Goal: Task Accomplishment & Management: Complete application form

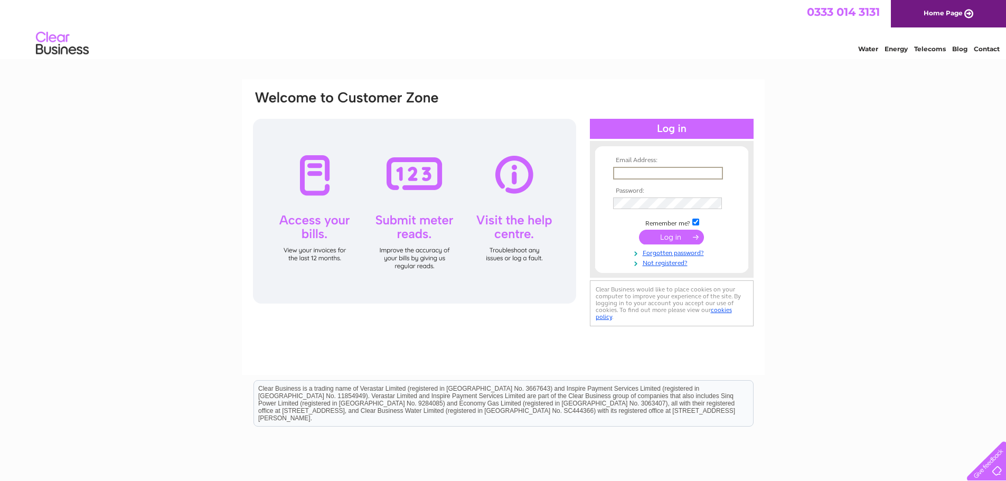
click at [649, 174] on input "text" at bounding box center [668, 173] width 110 height 13
type input "northhampshireservices@yahoo.co.uk"
click at [667, 263] on link "Not registered?" at bounding box center [673, 262] width 120 height 10
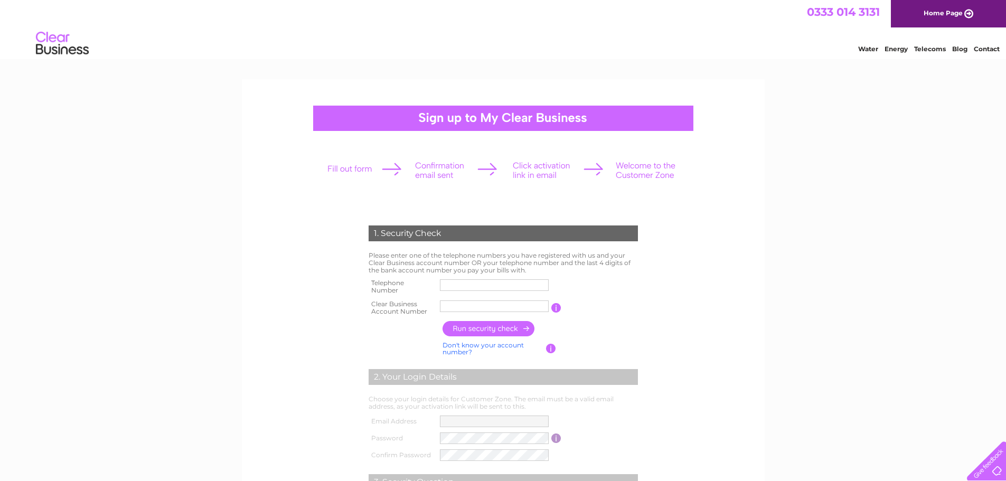
click at [456, 284] on input "text" at bounding box center [494, 285] width 109 height 12
drag, startPoint x: 497, startPoint y: 284, endPoint x: 381, endPoint y: 274, distance: 116.1
click at [381, 274] on div "1. Security Check Please enter one of the telephone numbers you have registered…" at bounding box center [503, 397] width 319 height 364
type input "01256474434"
click at [447, 306] on input "text" at bounding box center [494, 307] width 109 height 12
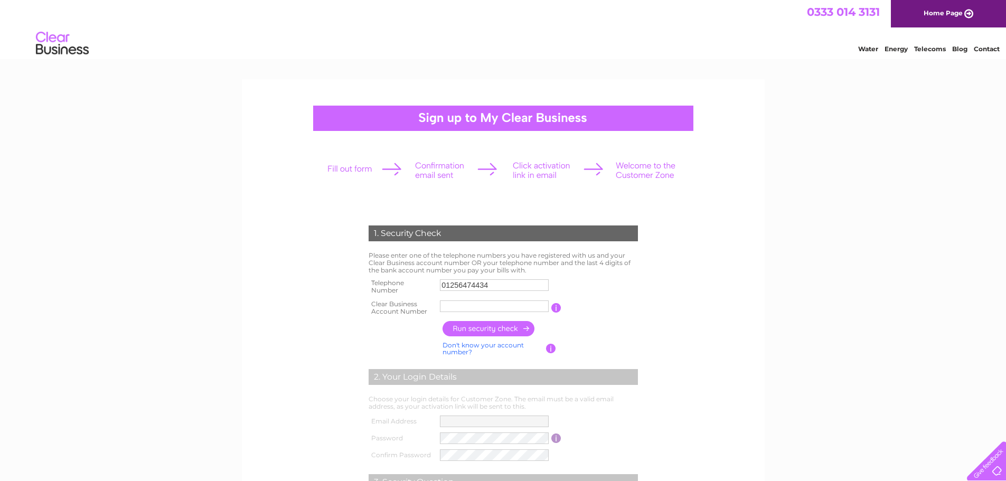
click at [553, 348] on input "button" at bounding box center [551, 349] width 10 height 10
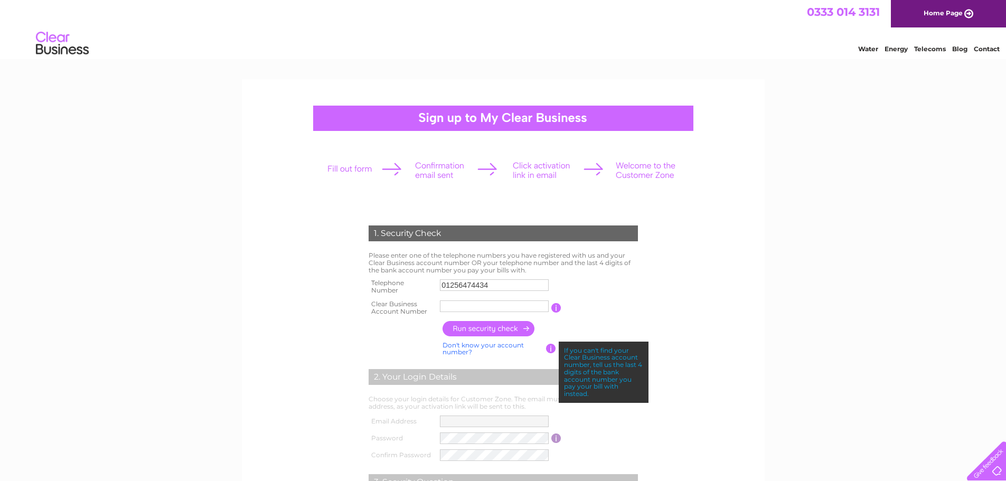
click at [464, 307] on input "text" at bounding box center [494, 307] width 109 height 12
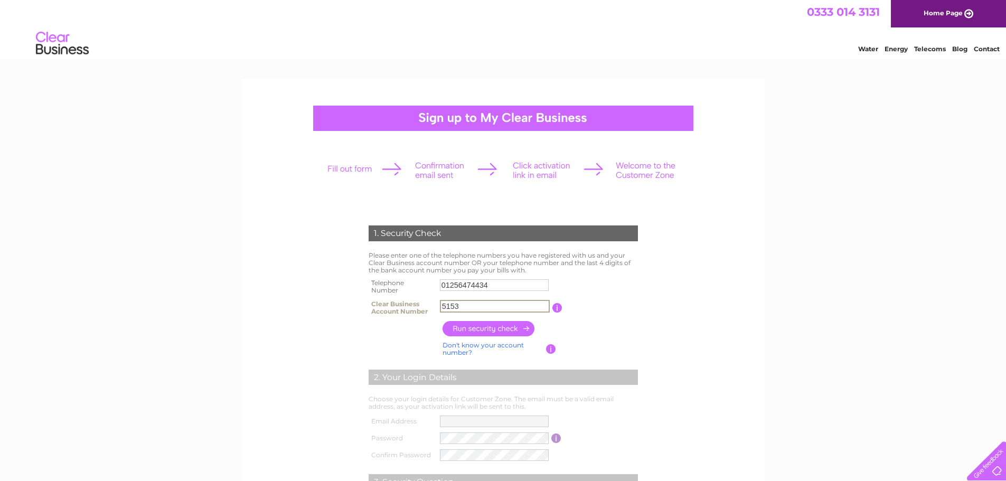
type input "5153"
click at [481, 325] on input "button" at bounding box center [489, 328] width 93 height 15
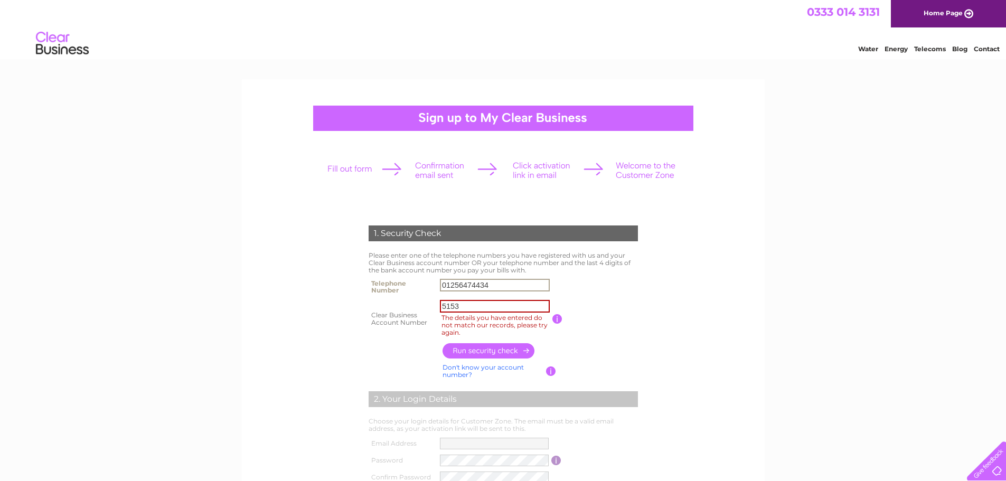
drag, startPoint x: 495, startPoint y: 285, endPoint x: 392, endPoint y: 271, distance: 104.4
click at [392, 271] on div "1. Security Check Please enter one of the telephone numbers you have registered…" at bounding box center [503, 408] width 319 height 386
click at [465, 289] on input "07435970705" at bounding box center [495, 285] width 110 height 13
type input "07435970705"
click at [485, 352] on input "button" at bounding box center [489, 350] width 93 height 15
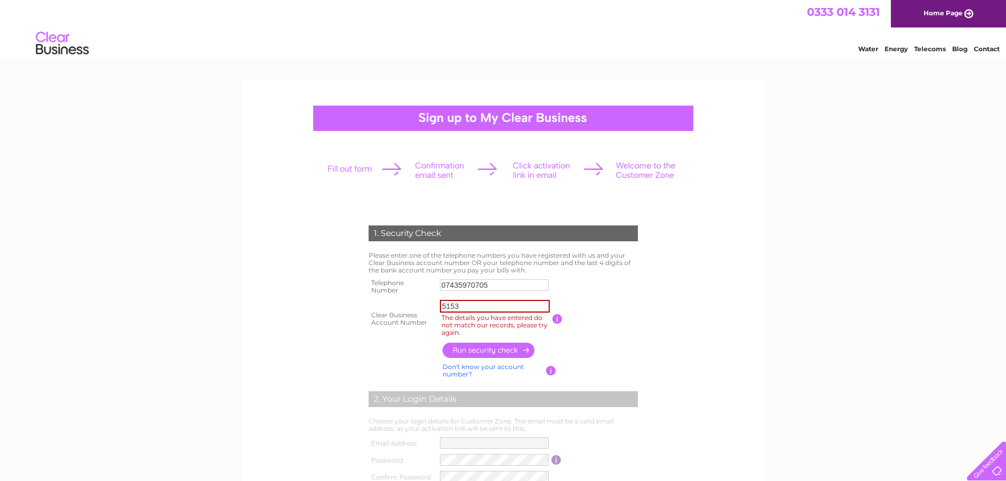
click at [495, 348] on input "button" at bounding box center [489, 350] width 93 height 15
drag, startPoint x: 498, startPoint y: 288, endPoint x: 409, endPoint y: 286, distance: 89.3
click at [409, 286] on tr "Telephone Number 07435970705" at bounding box center [503, 286] width 275 height 21
click at [464, 307] on input "5153" at bounding box center [495, 306] width 110 height 13
click at [499, 350] on input "button" at bounding box center [489, 350] width 93 height 15
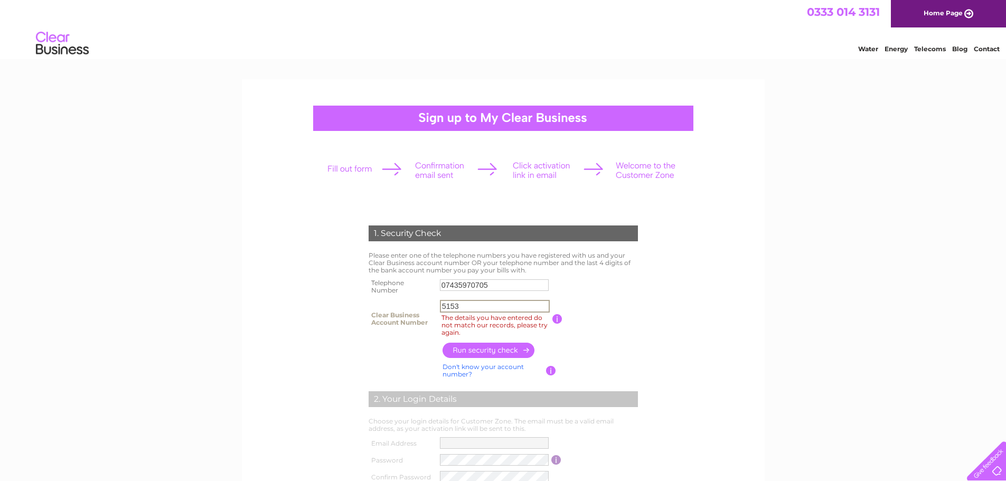
drag, startPoint x: 490, startPoint y: 306, endPoint x: 347, endPoint y: 296, distance: 144.0
click at [347, 296] on div "1. Security Check Please enter one of the telephone numbers you have registered…" at bounding box center [503, 408] width 319 height 386
type input "5153"
click at [511, 350] on input "button" at bounding box center [489, 350] width 93 height 15
drag, startPoint x: 490, startPoint y: 285, endPoint x: 410, endPoint y: 280, distance: 80.4
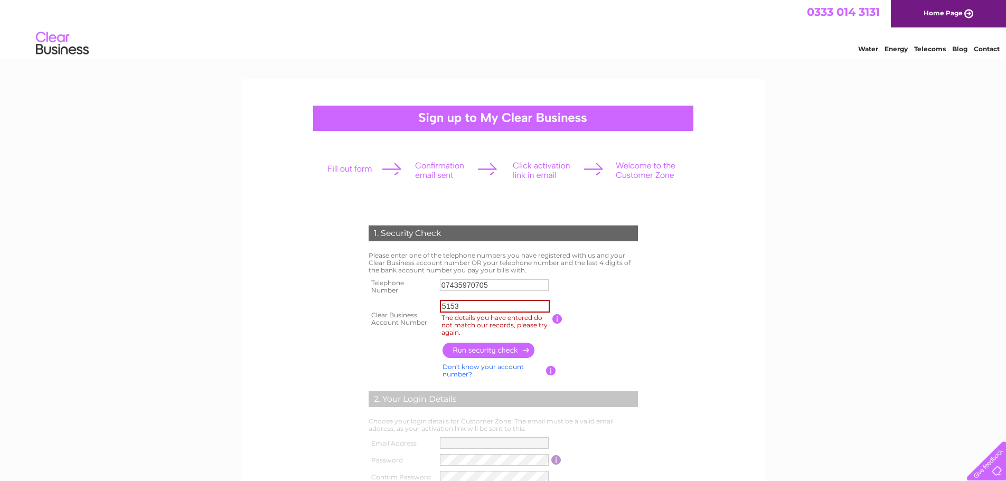
click at [410, 280] on tr "Telephone Number 07435970705" at bounding box center [503, 286] width 275 height 21
type input "01256474434"
click at [478, 305] on input "5153" at bounding box center [495, 306] width 110 height 13
click at [489, 348] on input "button" at bounding box center [489, 350] width 93 height 15
drag, startPoint x: 469, startPoint y: 305, endPoint x: 401, endPoint y: 296, distance: 67.7
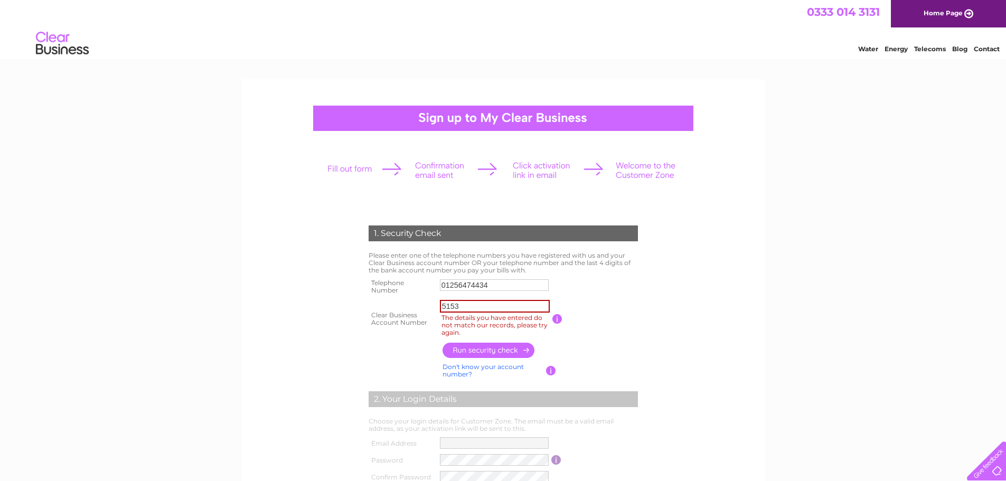
click at [401, 296] on tbody "Telephone Number 01256474434 Clear Business Account Number 5153 The details you…" at bounding box center [503, 308] width 275 height 64
paste input "BE24TRAD0"
type input "BE24TRAD0"
click at [519, 348] on input "button" at bounding box center [489, 350] width 93 height 15
click at [412, 298] on tr "Clear Business Account Number BE24TRAD0 The details you have entered do not mat…" at bounding box center [503, 318] width 275 height 43
